Goal: Information Seeking & Learning: Find specific fact

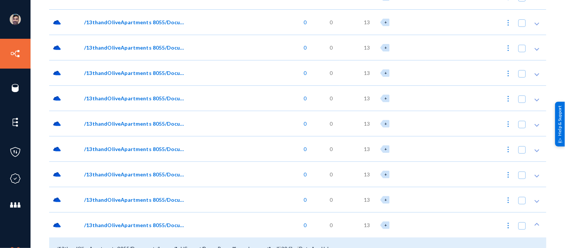
scroll to position [731, 0]
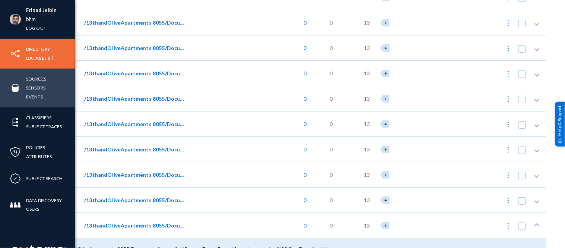
click at [35, 78] on link "Sources" at bounding box center [36, 79] width 20 height 9
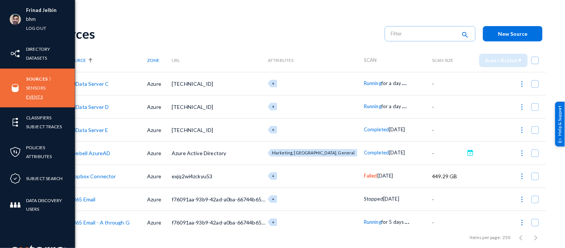
click at [34, 94] on link "Events" at bounding box center [34, 96] width 17 height 9
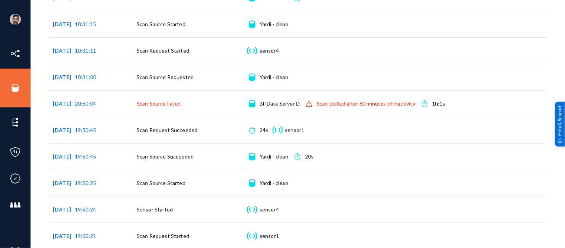
scroll to position [480, 0]
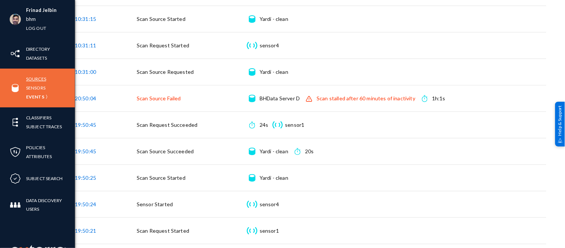
click at [34, 77] on link "Sources" at bounding box center [36, 79] width 20 height 9
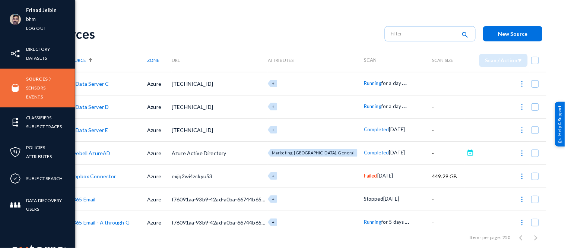
click at [35, 97] on link "Events" at bounding box center [34, 96] width 17 height 9
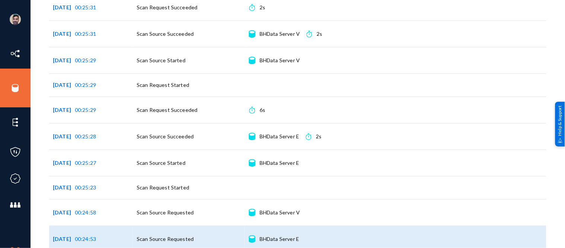
scroll to position [1493, 0]
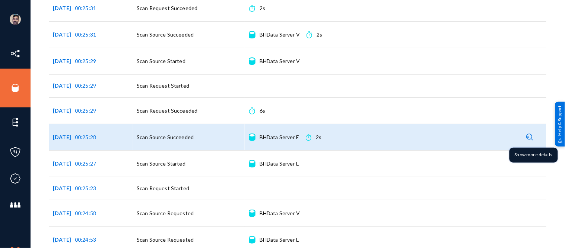
click at [529, 139] on img at bounding box center [530, 136] width 7 height 7
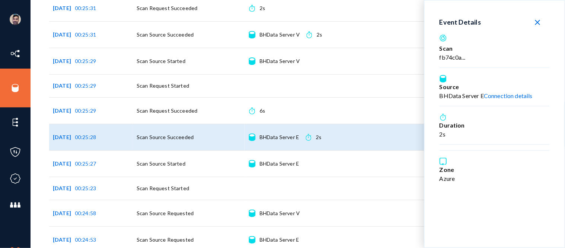
click at [501, 97] on link "Connection details" at bounding box center [508, 95] width 49 height 7
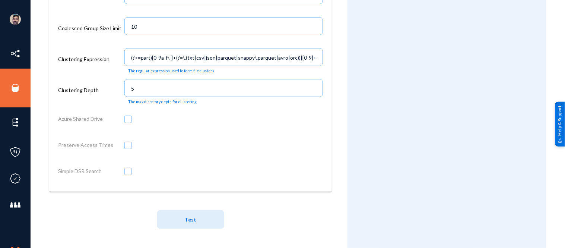
scroll to position [359, 0]
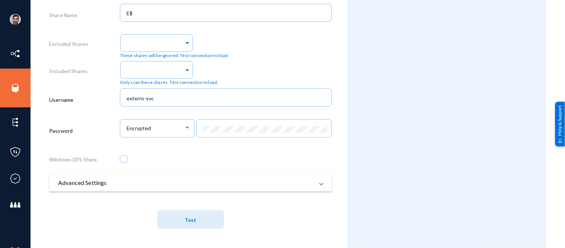
drag, startPoint x: 163, startPoint y: 93, endPoint x: 97, endPoint y: 86, distance: 66.7
click at [97, 86] on div "Username exterro-svc" at bounding box center [190, 101] width 283 height 31
click at [163, 188] on mat-expansion-panel-header "Advanced Settings" at bounding box center [190, 183] width 283 height 18
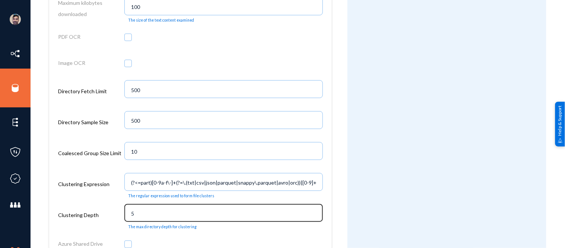
scroll to position [1012, 0]
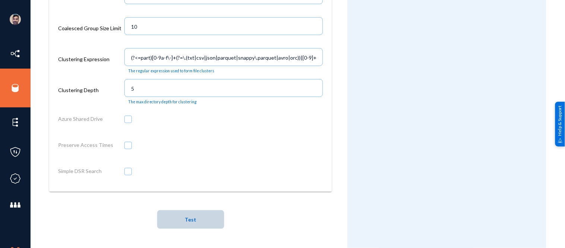
click at [185, 220] on span "Test" at bounding box center [191, 220] width 12 height 6
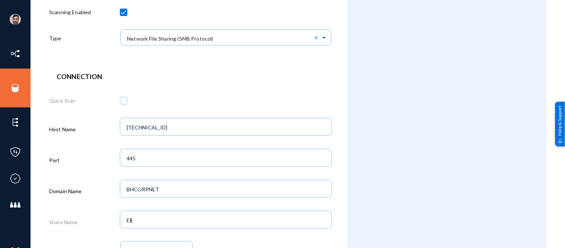
scroll to position [0, 0]
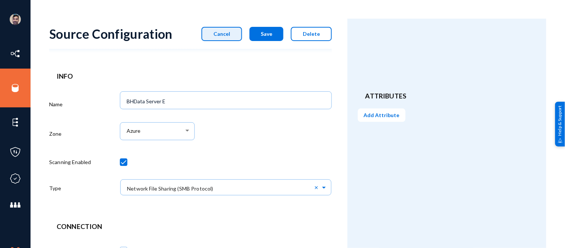
click at [217, 36] on span "Cancel" at bounding box center [222, 34] width 17 height 6
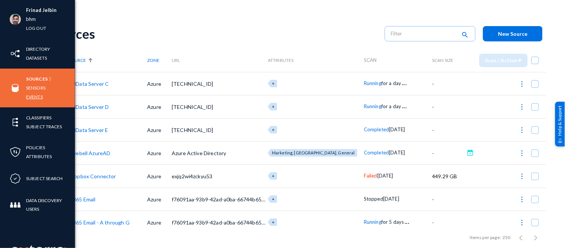
click at [34, 95] on link "Events" at bounding box center [34, 96] width 17 height 9
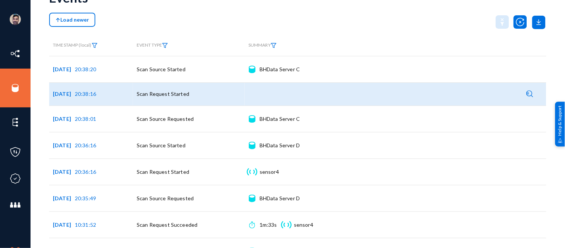
scroll to position [62, 0]
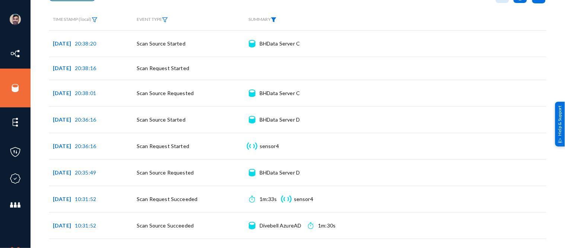
click at [276, 19] on img at bounding box center [274, 19] width 6 height 5
click at [277, 38] on span at bounding box center [284, 36] width 49 height 7
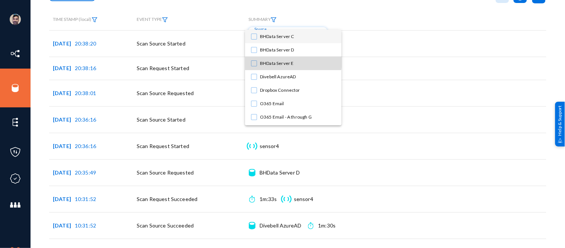
click at [281, 61] on span "BHData Server E" at bounding box center [298, 63] width 76 height 13
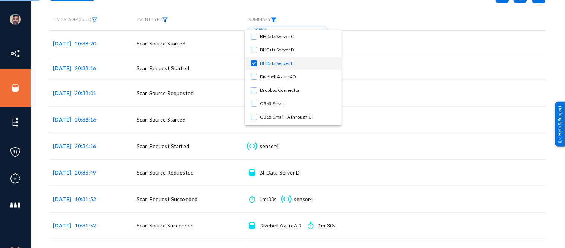
click at [396, 19] on div at bounding box center [282, 124] width 565 height 248
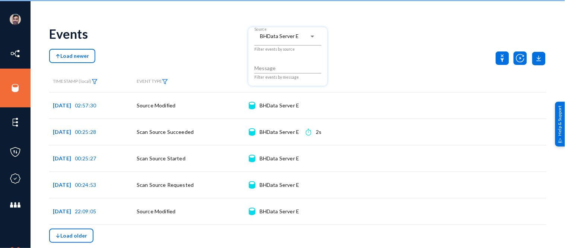
scroll to position [0, 0]
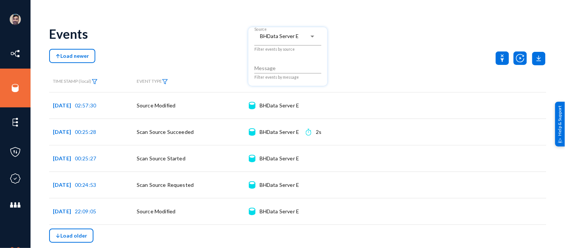
click at [200, 49] on div at bounding box center [282, 124] width 565 height 248
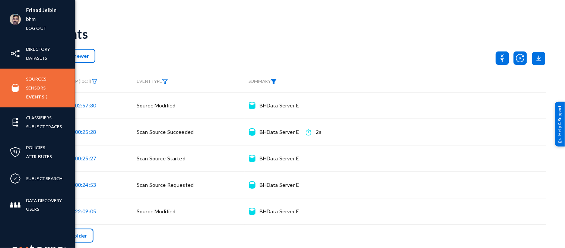
click at [40, 79] on link "Sources" at bounding box center [36, 79] width 20 height 9
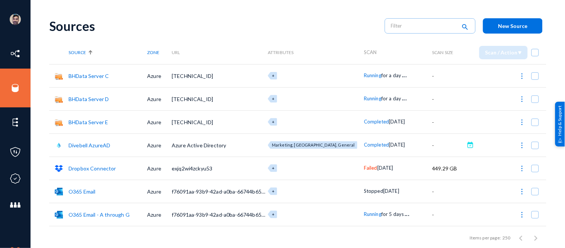
scroll to position [30, 0]
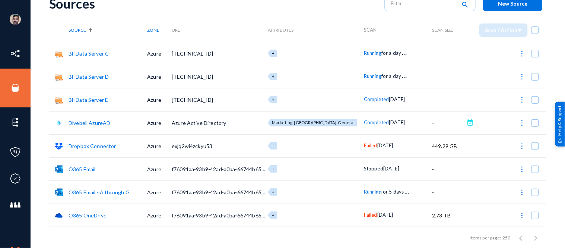
click at [81, 171] on link "O365 Email" at bounding box center [82, 169] width 27 height 6
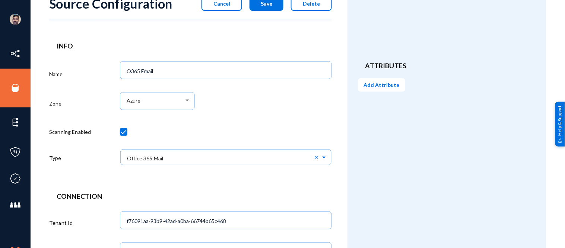
click at [216, 6] on span "Cancel" at bounding box center [222, 3] width 17 height 6
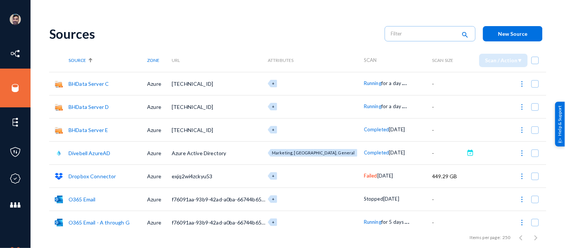
click at [86, 223] on link "O365 Email - A through G" at bounding box center [99, 222] width 61 height 6
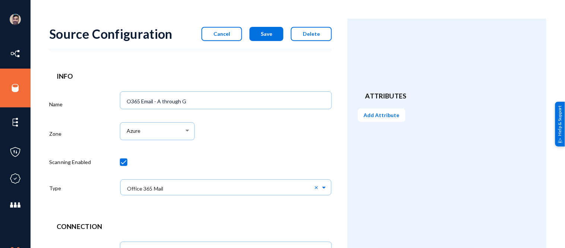
click at [225, 32] on span "Cancel" at bounding box center [222, 34] width 17 height 6
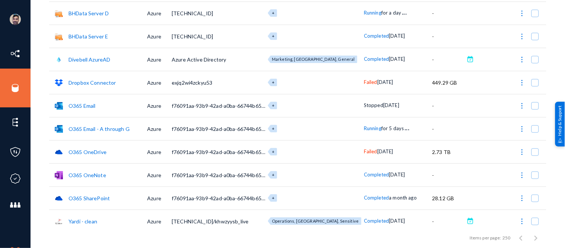
scroll to position [99, 0]
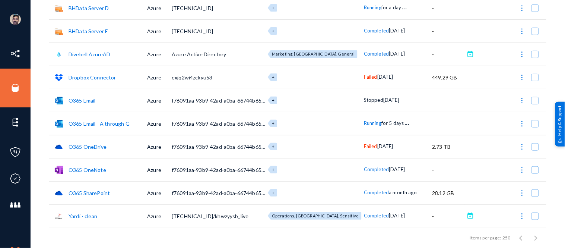
click at [364, 124] on span "Running" at bounding box center [373, 123] width 18 height 6
click at [486, 84] on div at bounding box center [282, 124] width 565 height 248
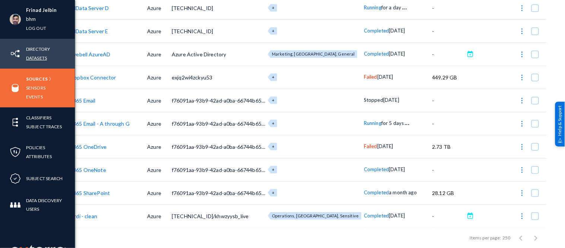
click at [36, 56] on link "Datasets" at bounding box center [36, 58] width 21 height 9
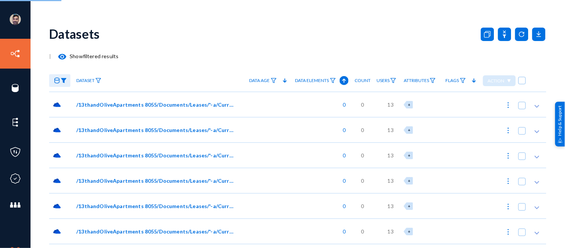
click at [168, 28] on div "Datasets" at bounding box center [298, 34] width 498 height 30
click at [65, 81] on img at bounding box center [64, 80] width 6 height 5
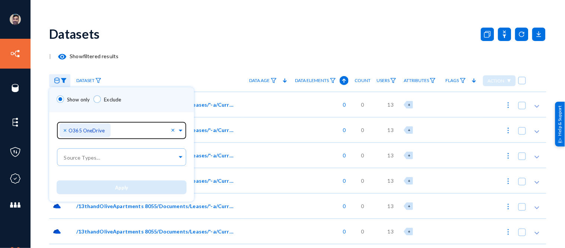
click at [66, 131] on span "×" at bounding box center [65, 129] width 5 height 7
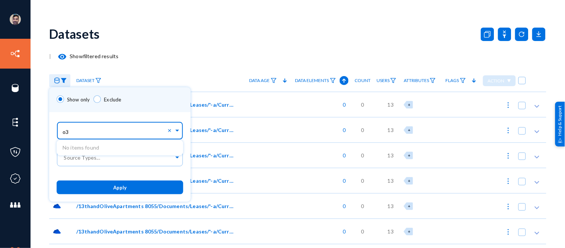
type input "o"
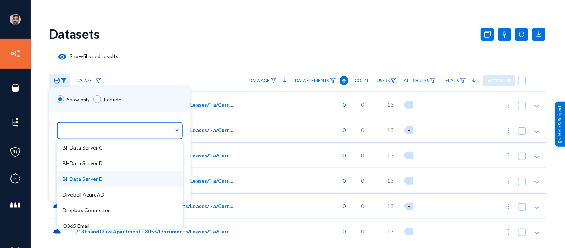
scroll to position [83, 0]
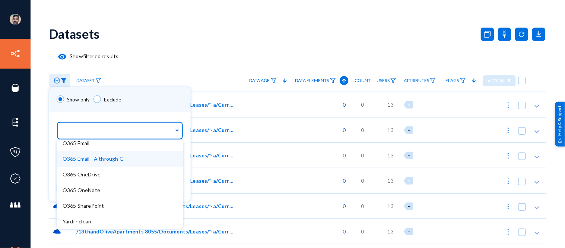
click at [113, 158] on span "O365 Email - A through G" at bounding box center [93, 158] width 61 height 6
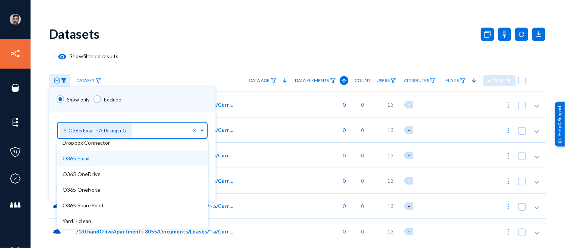
scroll to position [67, 0]
click at [144, 108] on div "Show only Exclude" at bounding box center [132, 99] width 167 height 25
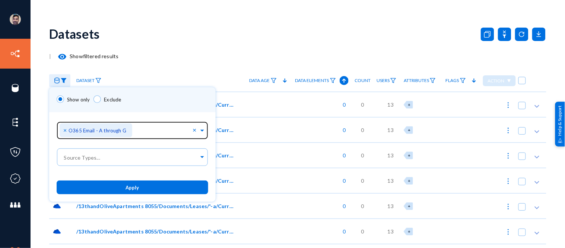
click at [139, 183] on button "Apply" at bounding box center [133, 187] width 152 height 14
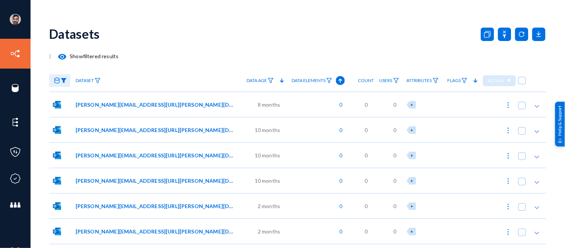
click at [62, 56] on mat-icon "visibility" at bounding box center [62, 56] width 9 height 9
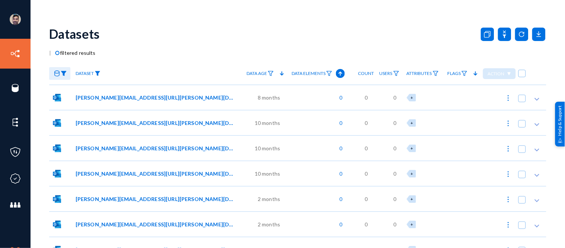
click at [98, 72] on img at bounding box center [98, 73] width 6 height 5
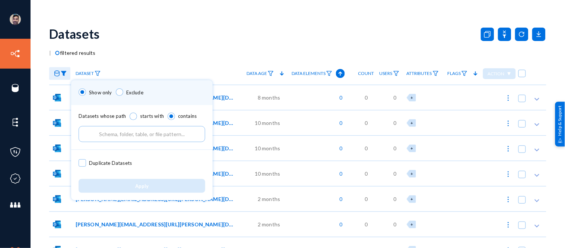
click at [157, 59] on div at bounding box center [282, 124] width 565 height 248
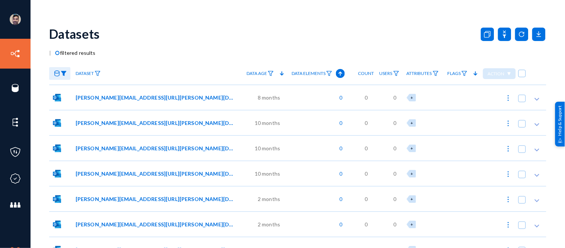
scroll to position [28, 0]
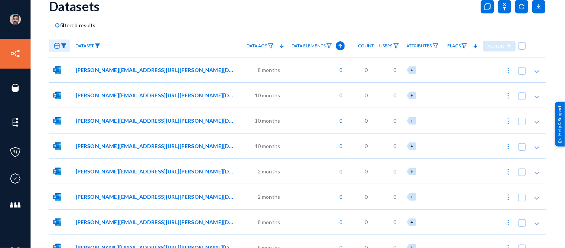
click at [99, 46] on img at bounding box center [98, 45] width 6 height 5
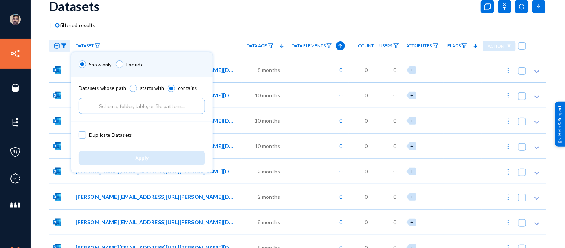
click at [122, 107] on input "text" at bounding box center [142, 106] width 127 height 16
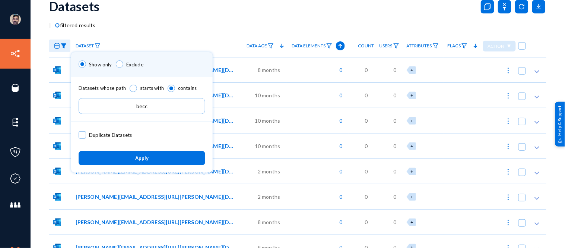
type input "becca"
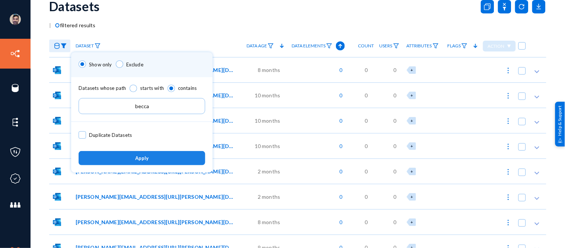
click at [138, 160] on span "Apply" at bounding box center [141, 158] width 13 height 6
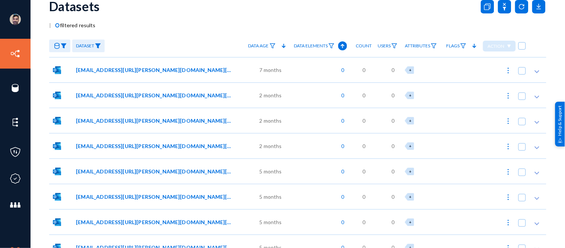
click at [98, 45] on img at bounding box center [98, 45] width 6 height 5
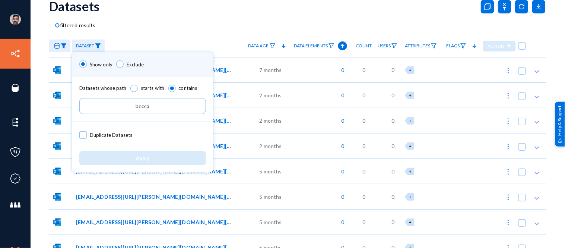
click at [201, 22] on div at bounding box center [282, 124] width 565 height 248
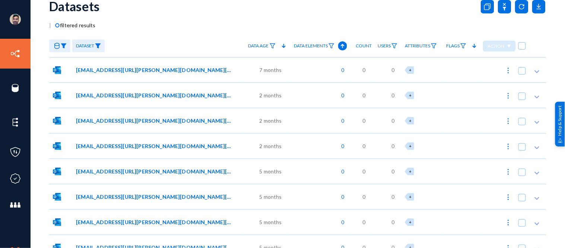
click at [171, 69] on span "[EMAIL_ADDRESS][URL][PERSON_NAME][DOMAIN_NAME][PERSON_NAME][EMAIL_ADDRESS][PERS…" at bounding box center [155, 70] width 158 height 8
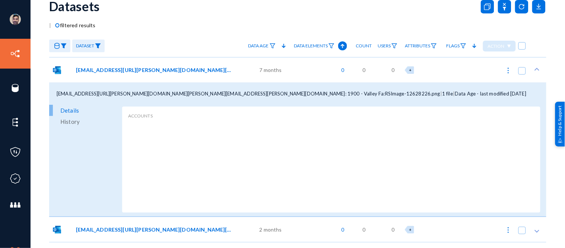
click at [98, 47] on img at bounding box center [98, 45] width 6 height 5
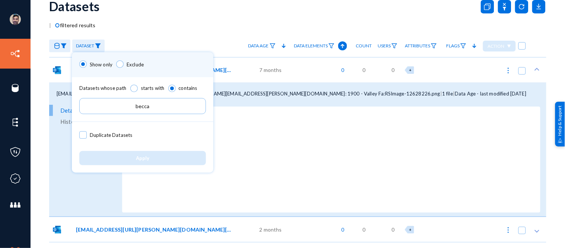
drag, startPoint x: 150, startPoint y: 107, endPoint x: 100, endPoint y: 104, distance: 50.8
click at [100, 104] on input "becca" at bounding box center [142, 106] width 127 height 16
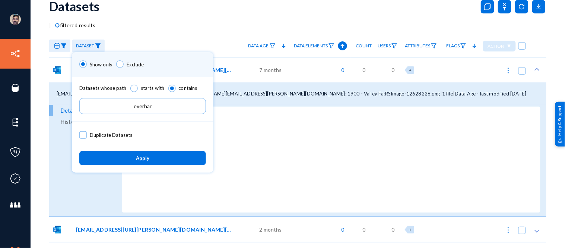
type input "[PERSON_NAME]"
click at [127, 159] on button "Apply" at bounding box center [142, 158] width 127 height 14
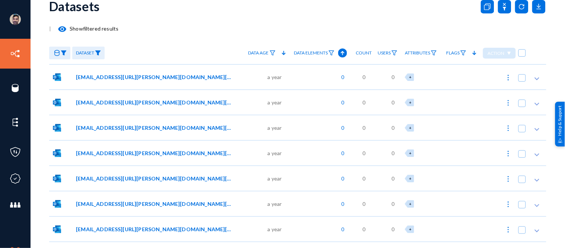
click at [100, 53] on img at bounding box center [98, 52] width 6 height 5
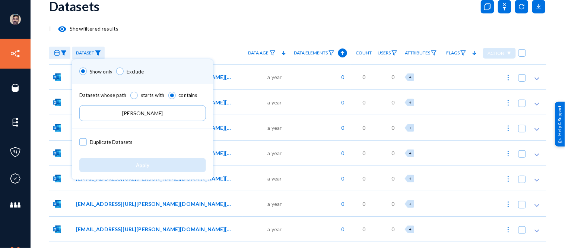
click at [163, 111] on input "[PERSON_NAME]" at bounding box center [142, 113] width 127 height 16
paste input "[EMAIL_ADDRESS][PERSON_NAME][DOMAIN_NAME]"
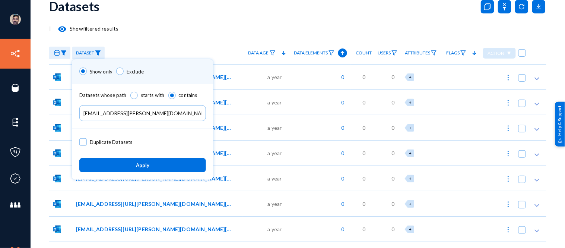
type input "[EMAIL_ADDRESS][PERSON_NAME][DOMAIN_NAME]"
click at [130, 95] on span at bounding box center [133, 95] width 7 height 7
click at [130, 95] on input "starts with" at bounding box center [133, 95] width 7 height 7
radio input "true"
click at [142, 164] on span "Apply" at bounding box center [142, 166] width 13 height 6
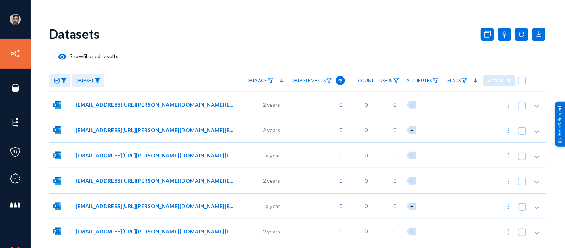
click at [98, 81] on img at bounding box center [98, 80] width 6 height 5
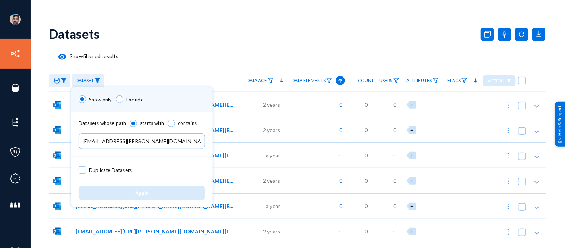
click at [146, 140] on input "[EMAIL_ADDRESS][PERSON_NAME][DOMAIN_NAME]" at bounding box center [142, 141] width 127 height 16
paste input "[PERSON_NAME].[PERSON_NAME]@livebh"
type input "[PERSON_NAME][EMAIL_ADDRESS][PERSON_NAME][DOMAIN_NAME]"
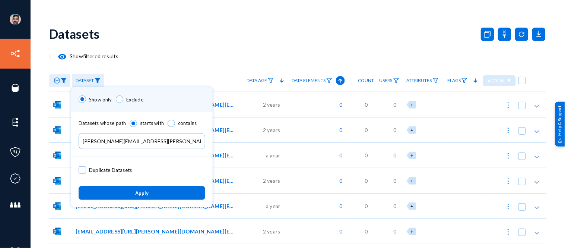
click at [139, 193] on span "Apply" at bounding box center [141, 193] width 13 height 6
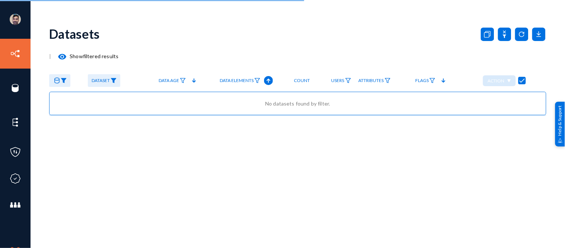
checkbox input "true"
click at [114, 81] on img at bounding box center [114, 80] width 6 height 5
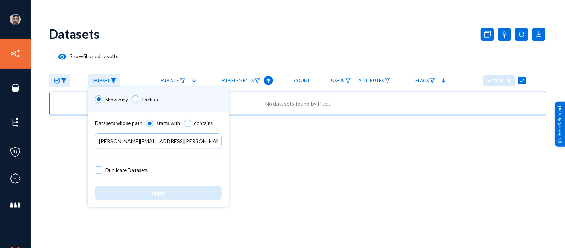
drag, startPoint x: 189, startPoint y: 143, endPoint x: 107, endPoint y: 130, distance: 83.3
click at [107, 130] on div "Datasets whose path starts with contains [PERSON_NAME][EMAIL_ADDRESS][PERSON_NA…" at bounding box center [159, 134] width 142 height 45
paste input "[PERSON_NAME].[PERSON_NAME]"
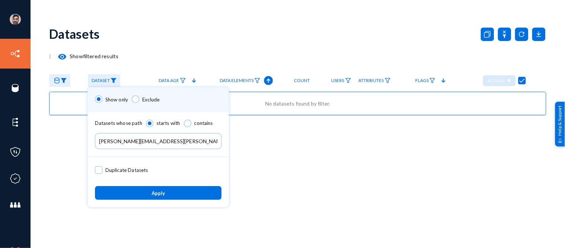
type input "[PERSON_NAME][EMAIL_ADDRESS][PERSON_NAME][DOMAIN_NAME]"
click at [155, 198] on button "Apply" at bounding box center [158, 193] width 127 height 14
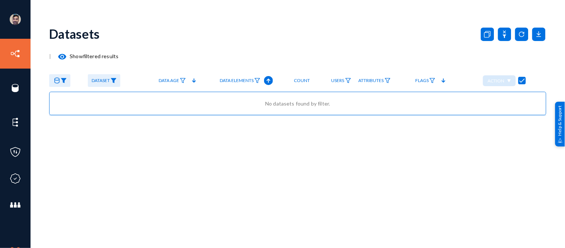
click at [114, 82] on img at bounding box center [114, 80] width 6 height 5
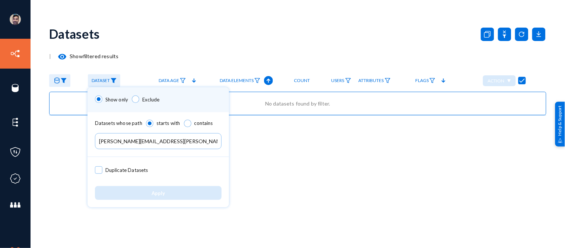
drag, startPoint x: 197, startPoint y: 142, endPoint x: 101, endPoint y: 139, distance: 95.8
click at [101, 139] on input "[PERSON_NAME][EMAIL_ADDRESS][PERSON_NAME][DOMAIN_NAME]" at bounding box center [158, 141] width 127 height 16
paste input "[PERSON_NAME].Bou"
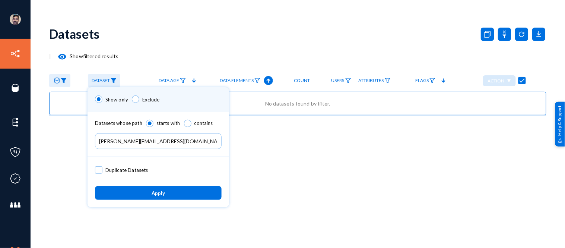
type input "[PERSON_NAME][EMAIL_ADDRESS][DOMAIN_NAME]"
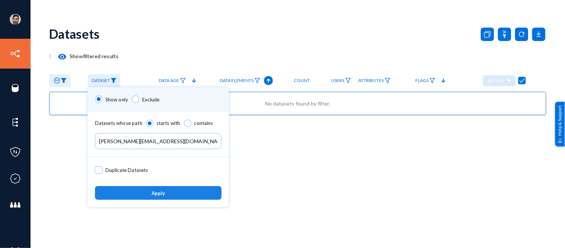
click at [163, 195] on span "Apply" at bounding box center [158, 193] width 13 height 6
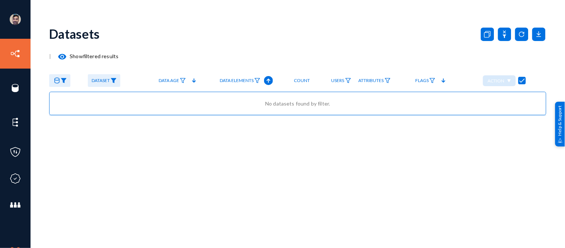
click at [114, 81] on img at bounding box center [114, 80] width 6 height 5
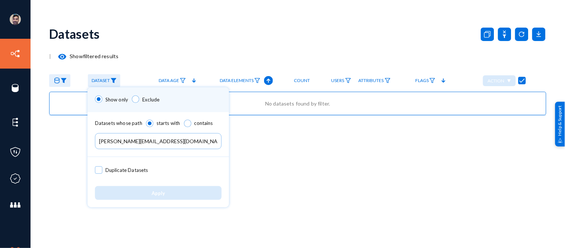
drag, startPoint x: 197, startPoint y: 142, endPoint x: 93, endPoint y: 137, distance: 103.7
click at [93, 137] on div "Datasets whose path starts with contains [PERSON_NAME][EMAIL_ADDRESS][DOMAIN_NA…" at bounding box center [159, 134] width 142 height 45
paste input "ecky.[PERSON_NAME]"
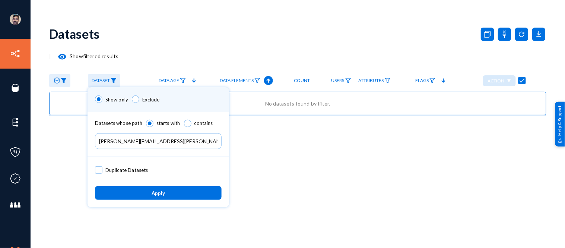
type input "[PERSON_NAME][EMAIL_ADDRESS][PERSON_NAME][DOMAIN_NAME]"
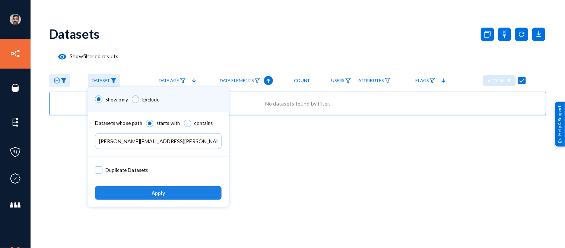
click at [161, 190] on span "Apply" at bounding box center [158, 193] width 13 height 6
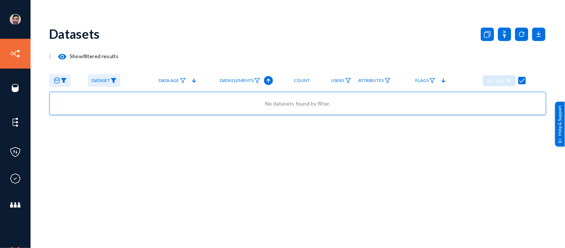
click at [114, 80] on img at bounding box center [114, 80] width 6 height 5
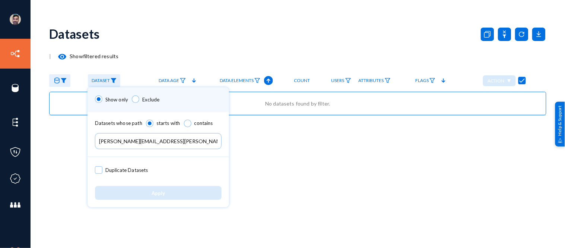
drag, startPoint x: 195, startPoint y: 144, endPoint x: 94, endPoint y: 130, distance: 101.2
click at [94, 130] on div "Datasets whose path starts with contains [PERSON_NAME][EMAIL_ADDRESS][PERSON_NA…" at bounding box center [159, 134] width 142 height 45
paste input "ayron.[PERSON_NAME]@bhomstudentliving"
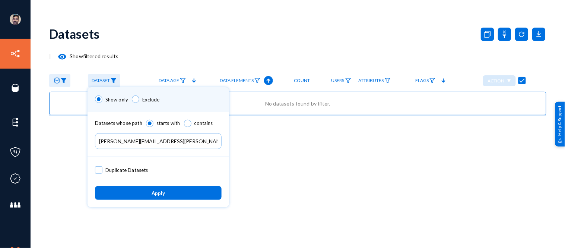
type input "[PERSON_NAME][EMAIL_ADDRESS][PERSON_NAME][DOMAIN_NAME]"
click at [170, 195] on button "Apply" at bounding box center [158, 193] width 127 height 14
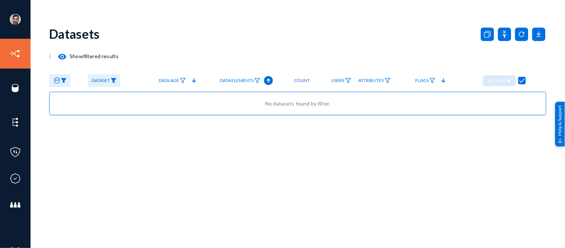
click at [115, 80] on img at bounding box center [114, 80] width 6 height 5
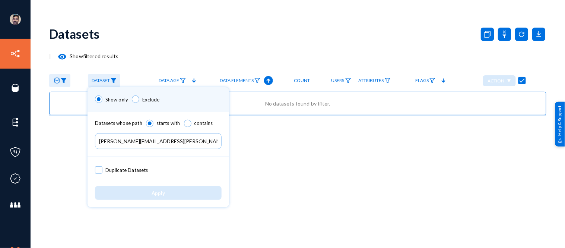
click at [168, 143] on input "[PERSON_NAME][EMAIL_ADDRESS][PERSON_NAME][DOMAIN_NAME]" at bounding box center [158, 141] width 127 height 16
paste input "Azalie.[PERSON_NAME]@livebh"
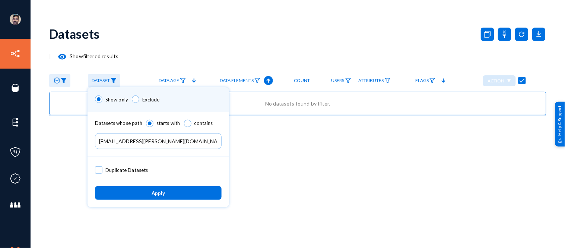
type input "[EMAIL_ADDRESS][PERSON_NAME][DOMAIN_NAME]"
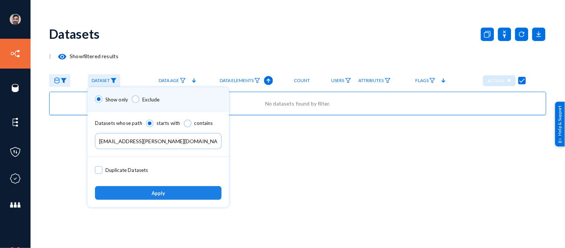
click at [164, 193] on span "Apply" at bounding box center [158, 193] width 13 height 6
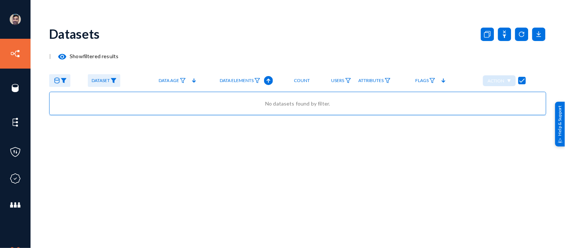
click at [114, 80] on img at bounding box center [114, 80] width 6 height 5
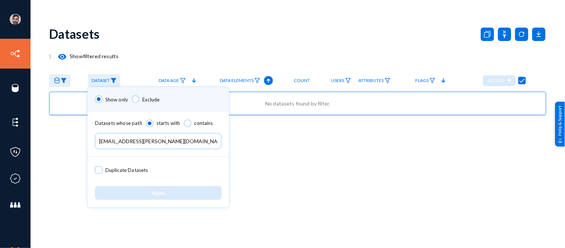
drag, startPoint x: 199, startPoint y: 139, endPoint x: 105, endPoint y: 130, distance: 94.0
click at [105, 130] on div "Datasets whose path starts with contains [EMAIL_ADDRESS][PERSON_NAME][DOMAIN_NA…" at bounding box center [159, 134] width 142 height 45
paste input "[PERSON_NAME].[PERSON_NAME]@bhomstudentliving"
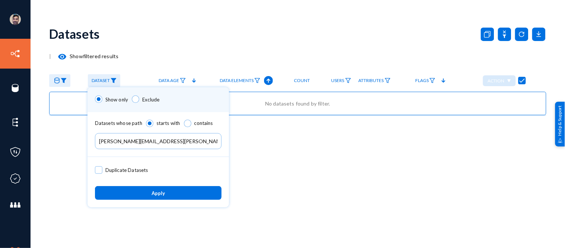
type input "[PERSON_NAME][EMAIL_ADDRESS][PERSON_NAME][DOMAIN_NAME]"
click at [150, 193] on button "Apply" at bounding box center [158, 193] width 127 height 14
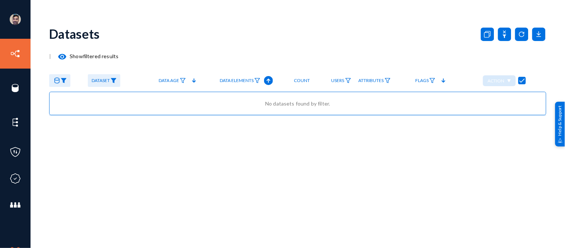
click at [113, 80] on img at bounding box center [114, 80] width 6 height 5
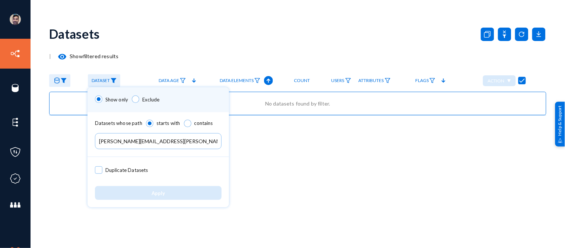
click at [187, 122] on span at bounding box center [187, 123] width 7 height 7
click at [187, 122] on input "contains" at bounding box center [187, 123] width 7 height 7
radio input "true"
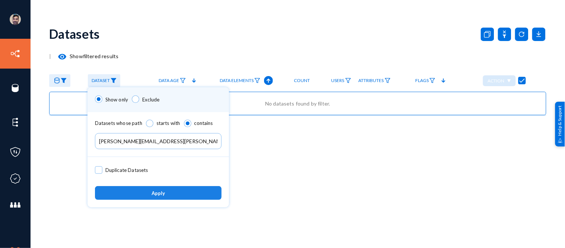
click at [173, 192] on button "Apply" at bounding box center [158, 193] width 127 height 14
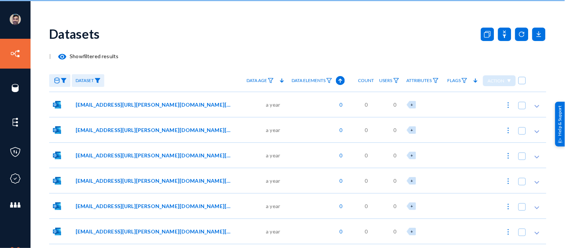
checkbox input "false"
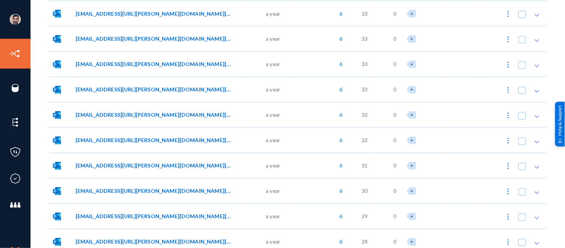
scroll to position [12516, 0]
